Goal: Navigation & Orientation: Find specific page/section

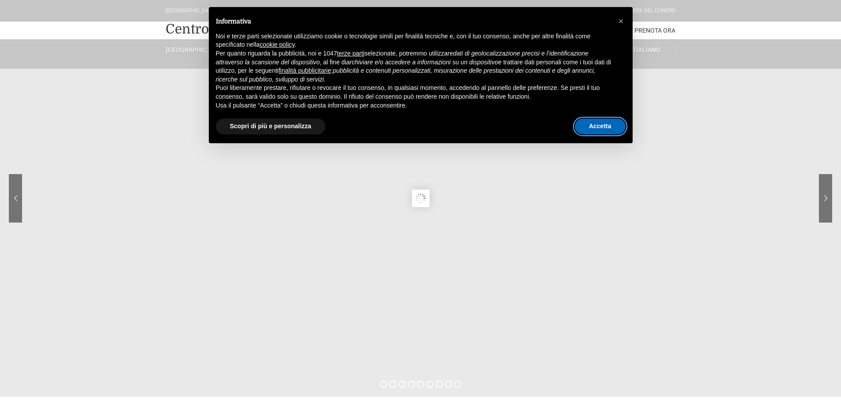
click at [587, 128] on button "Accetta" at bounding box center [599, 127] width 51 height 16
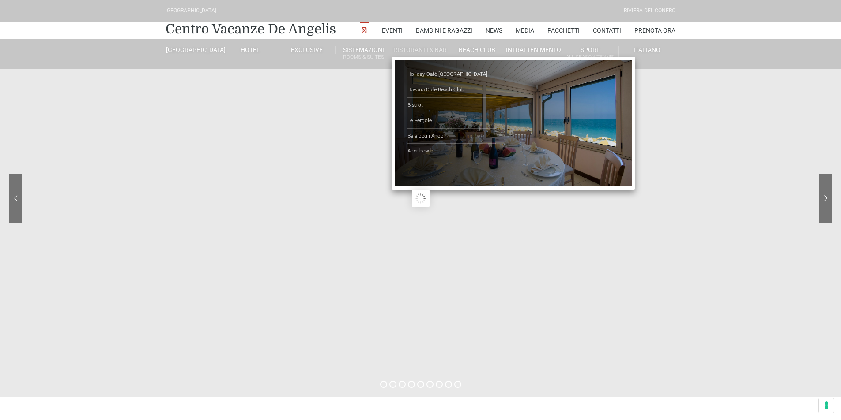
click at [419, 46] on link "Ristoranti & Bar" at bounding box center [420, 50] width 56 height 8
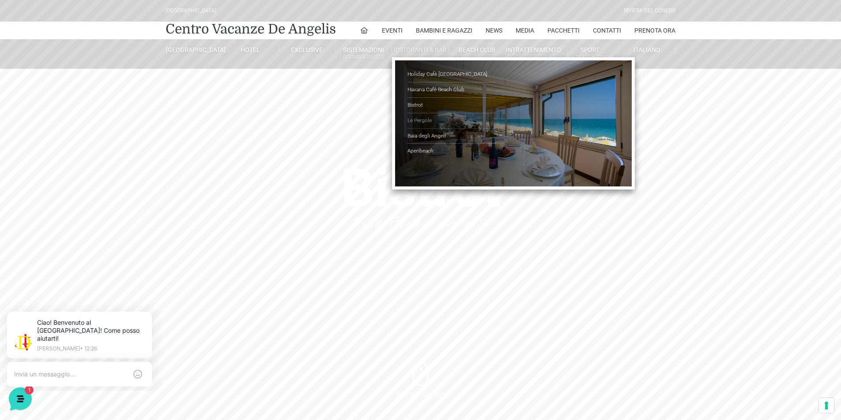
click at [417, 120] on link "Le Pergole" at bounding box center [451, 120] width 88 height 15
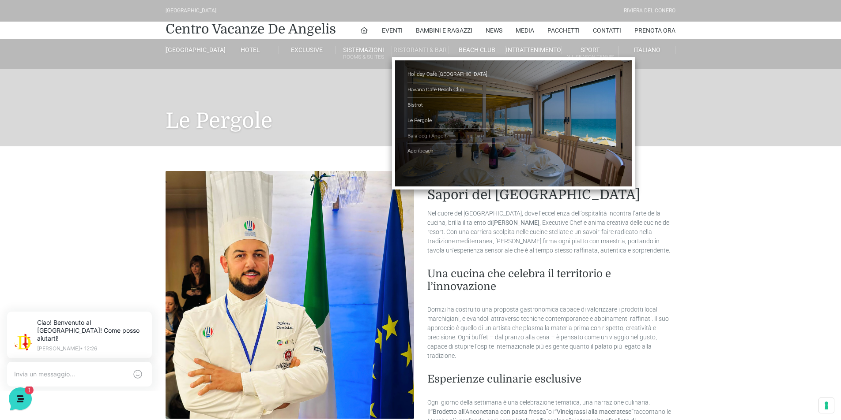
click at [421, 136] on link "Baia degli Angeli" at bounding box center [451, 136] width 88 height 15
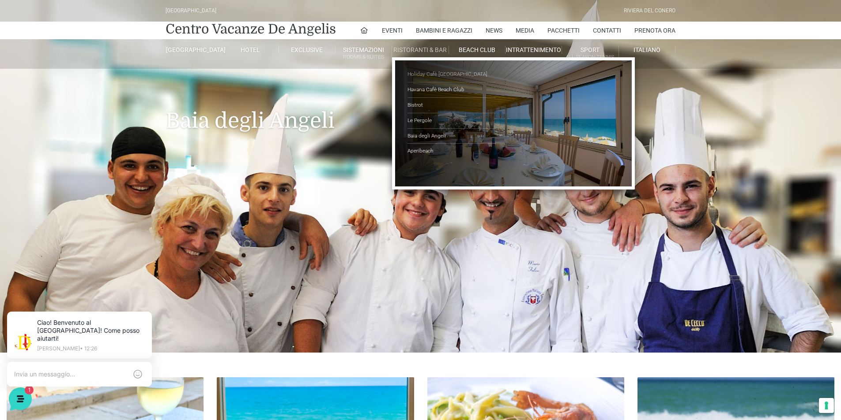
click at [424, 71] on link "Holiday Cafè [GEOGRAPHIC_DATA]" at bounding box center [451, 74] width 88 height 15
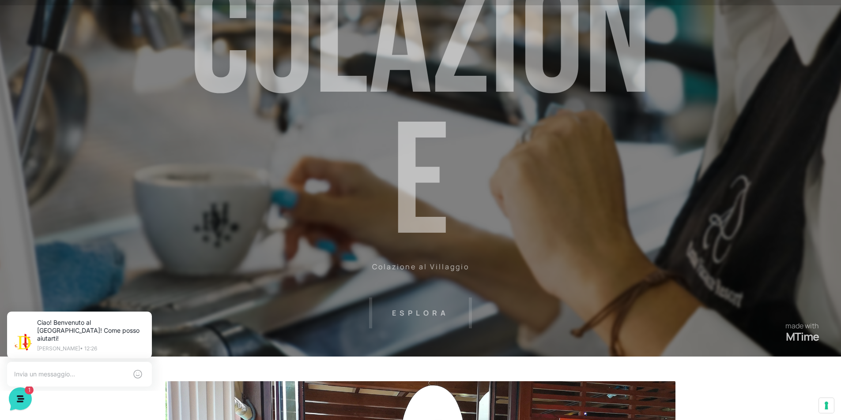
scroll to position [132, 0]
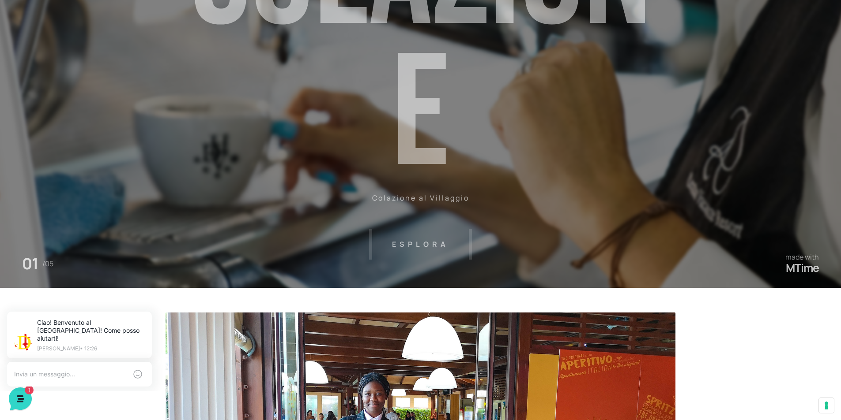
click at [411, 244] on header "Villaggio Hotel Resort Riviera Del Conero Centro Vacanze De Angelis Eventi Miss…" at bounding box center [420, 66] width 841 height 397
click at [426, 190] on header "Villaggio Hotel Resort Riviera Del Conero Centro Vacanze De Angelis Eventi Miss…" at bounding box center [420, 66] width 841 height 397
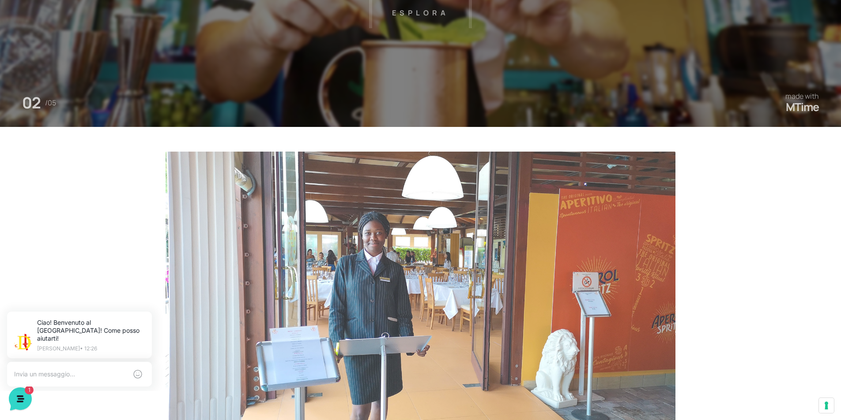
scroll to position [382, 0]
